Goal: Information Seeking & Learning: Learn about a topic

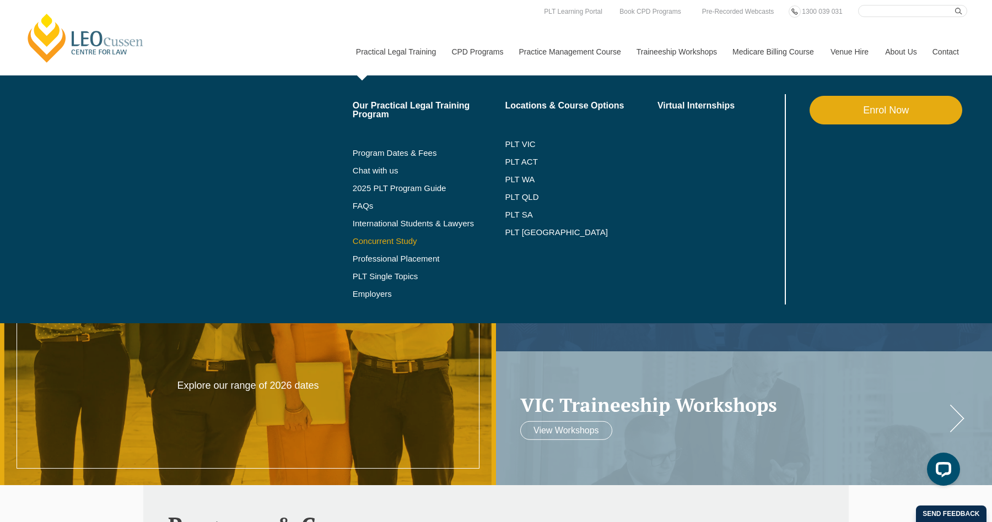
click at [368, 239] on link "Concurrent Study" at bounding box center [429, 241] width 153 height 9
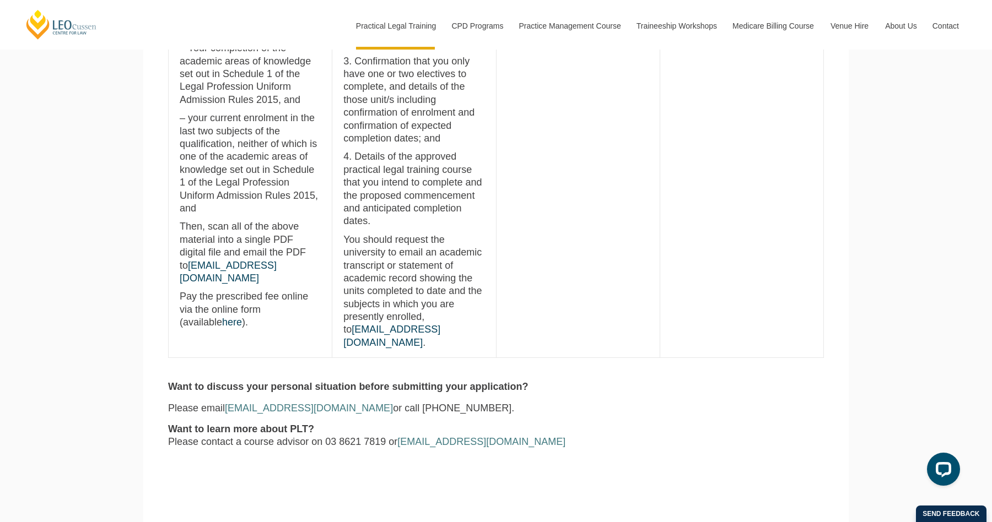
scroll to position [940, 0]
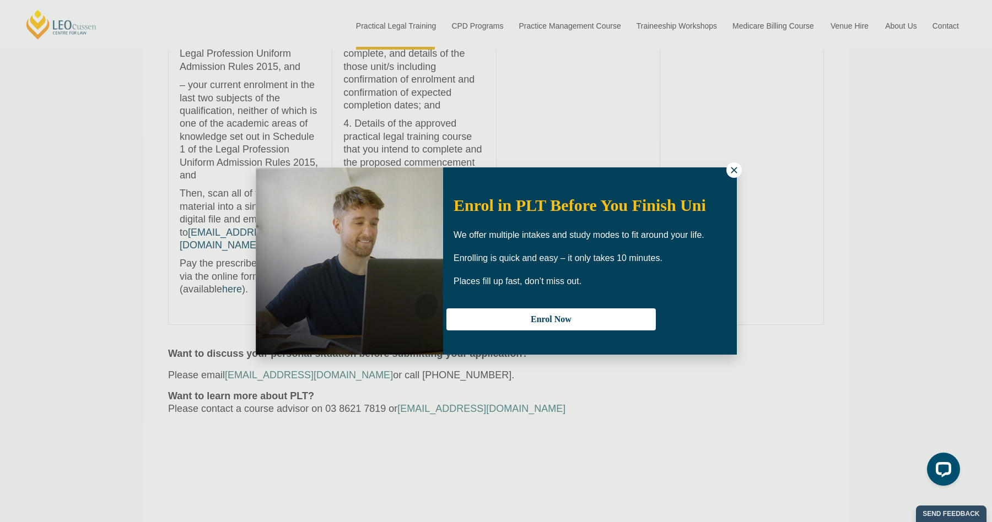
click at [732, 173] on icon at bounding box center [734, 170] width 6 height 6
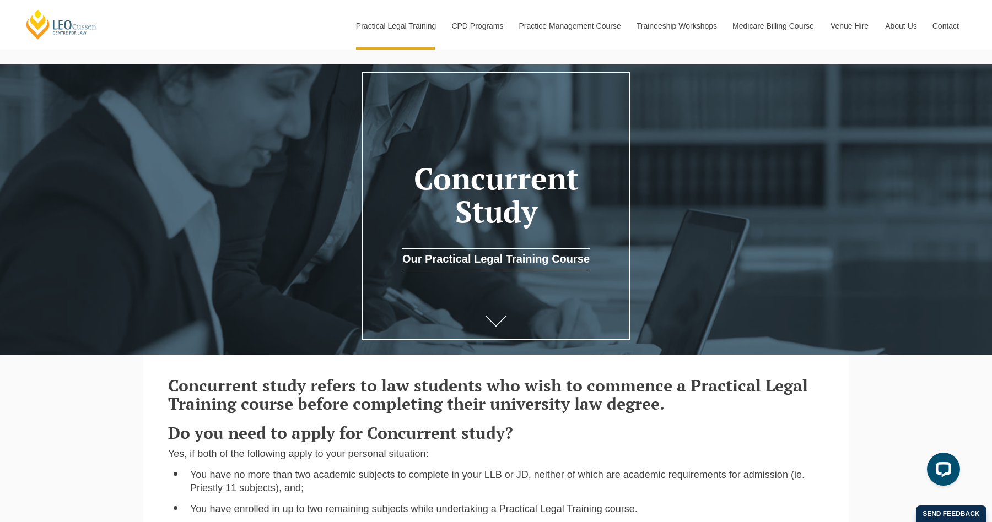
scroll to position [0, 0]
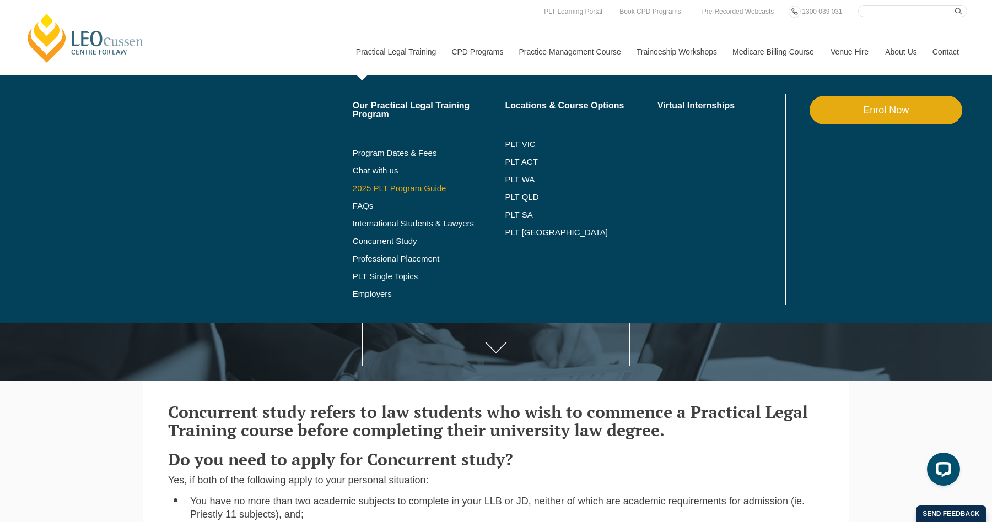
click at [394, 186] on link "2025 PLT Program Guide" at bounding box center [415, 188] width 125 height 9
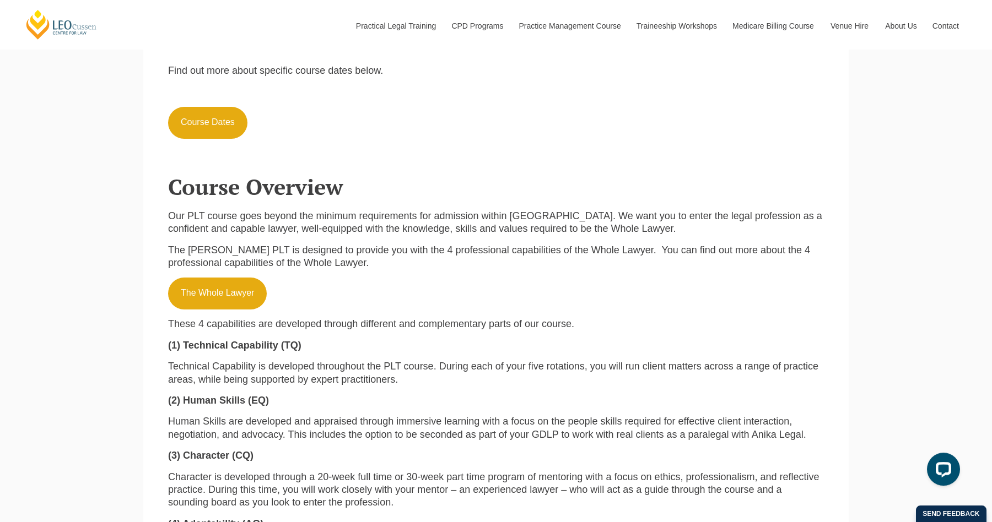
scroll to position [1051, 0]
drag, startPoint x: 544, startPoint y: 368, endPoint x: 530, endPoint y: 369, distance: 14.4
click at [530, 369] on p "Technical Capability is developed throughout the PLT course. During each of you…" at bounding box center [496, 374] width 656 height 26
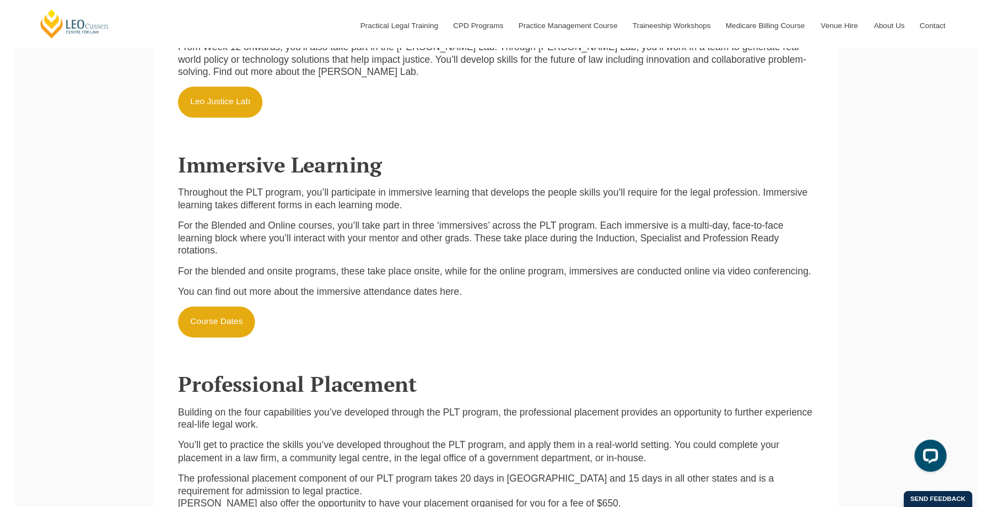
scroll to position [2538, 0]
